Goal: Communication & Community: Connect with others

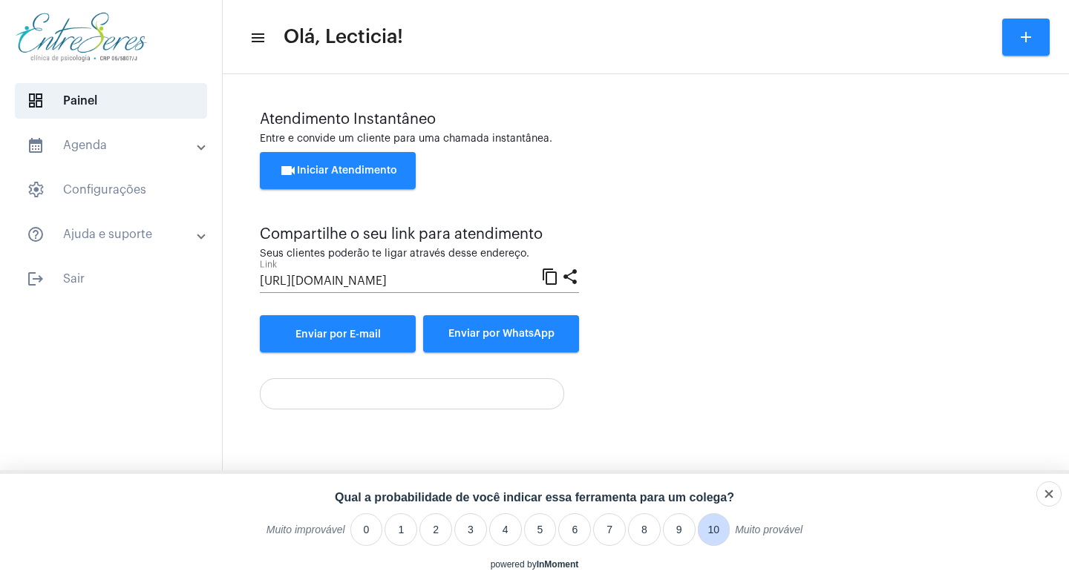
click at [706, 531] on li "10" at bounding box center [714, 530] width 33 height 33
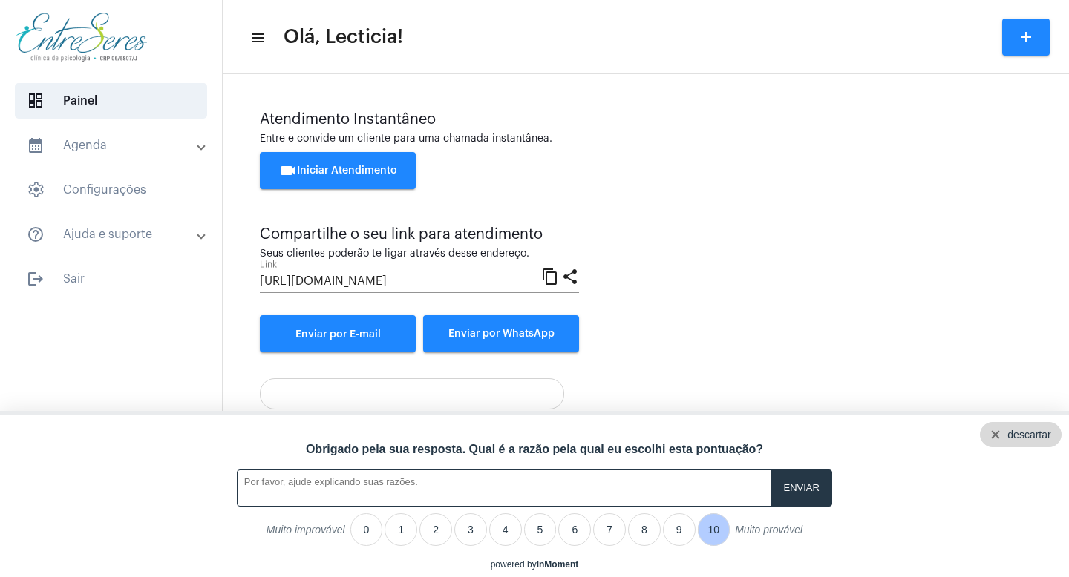
click at [1041, 438] on div "descartar" at bounding box center [1028, 435] width 43 height 12
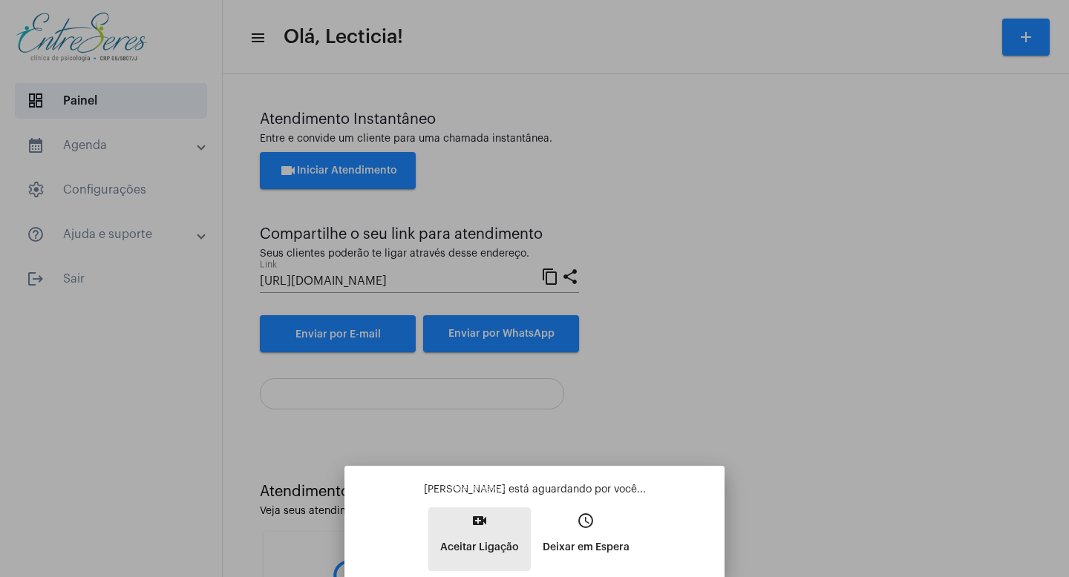
click at [473, 537] on p "Aceitar Ligação" at bounding box center [479, 547] width 79 height 27
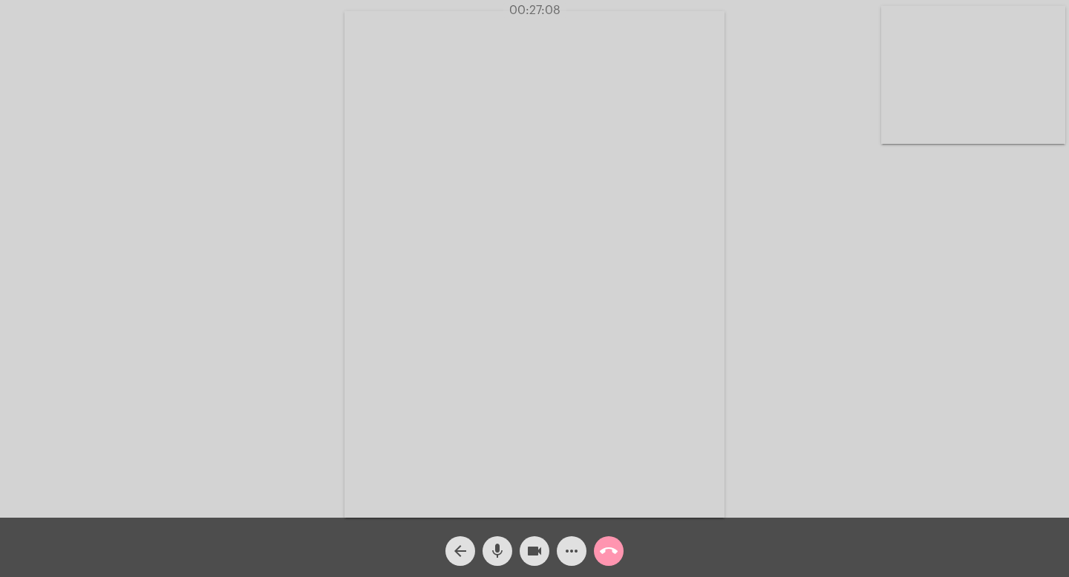
click at [914, 56] on video at bounding box center [973, 75] width 184 height 138
click at [140, 298] on video at bounding box center [165, 262] width 184 height 245
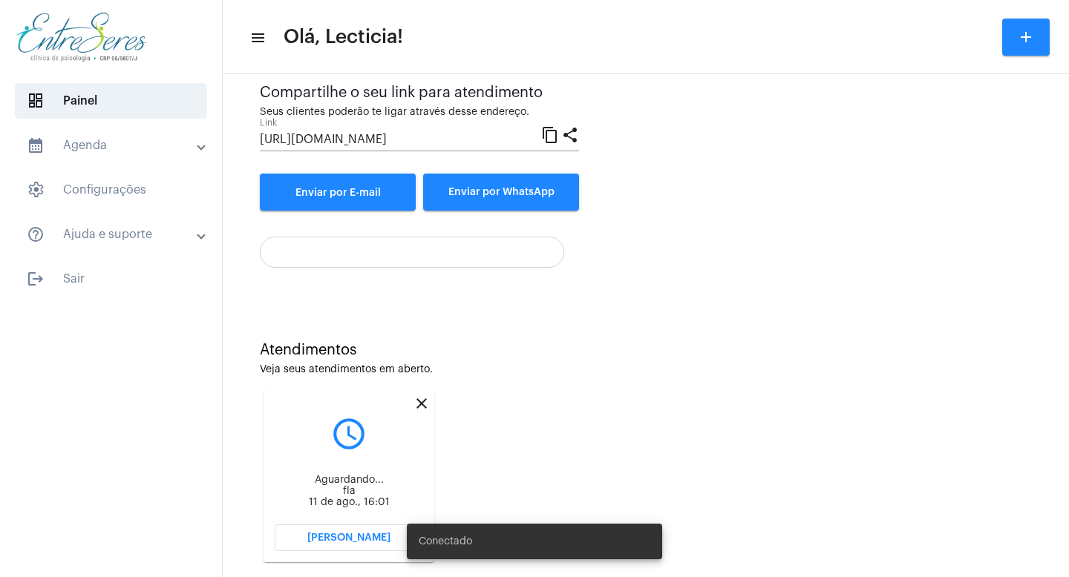
scroll to position [168, 0]
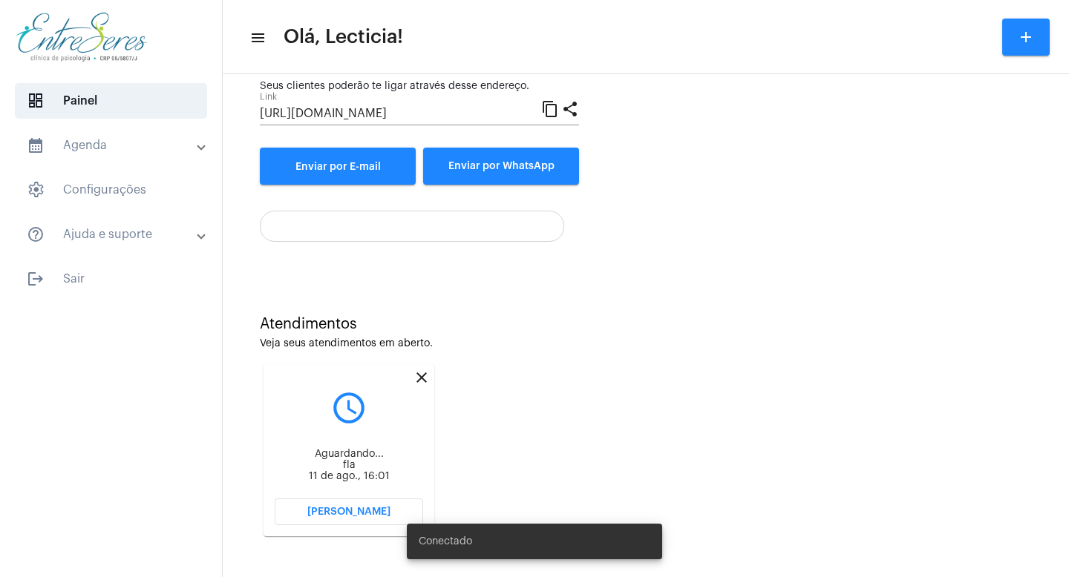
click at [335, 510] on span "[PERSON_NAME]" at bounding box center [348, 512] width 83 height 10
